Goal: Task Accomplishment & Management: Complete application form

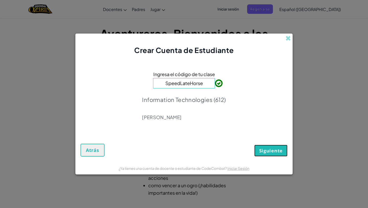
click at [270, 152] on span "Siguiente" at bounding box center [271, 150] width 24 height 6
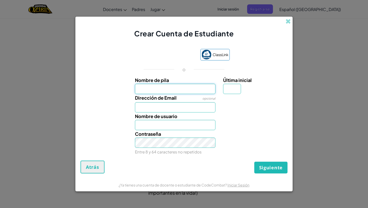
click at [180, 88] on input "Nombre de pila" at bounding box center [175, 89] width 81 height 10
type input "[PERSON_NAME]"
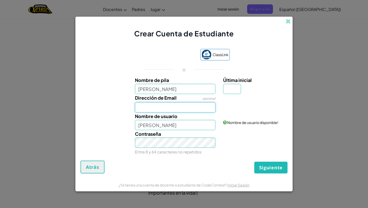
click at [186, 106] on input "Dirección de Email" at bounding box center [175, 107] width 81 height 10
type input "[EMAIL_ADDRESS][DOMAIN_NAME]"
click at [231, 108] on link "Iniciar Sesión" at bounding box center [251, 107] width 57 height 10
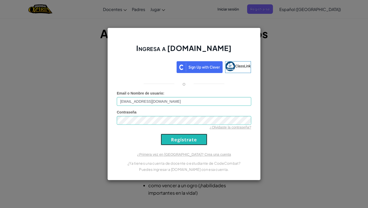
click at [177, 142] on input "Regístrate" at bounding box center [184, 139] width 47 height 12
